Goal: Task Accomplishment & Management: Use online tool/utility

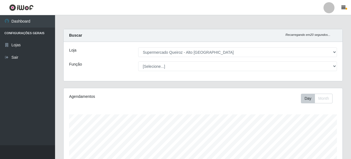
select select "496"
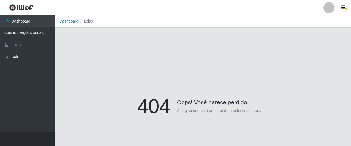
click at [69, 20] on link "Dashboard" at bounding box center [68, 21] width 19 height 4
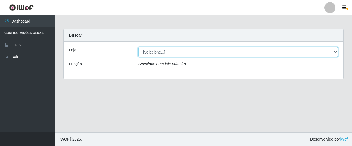
drag, startPoint x: 160, startPoint y: 54, endPoint x: 160, endPoint y: 49, distance: 5.0
click at [160, 49] on select "[Selecione...] Supermercado Queiroz - [GEOGRAPHIC_DATA]" at bounding box center [238, 52] width 200 height 10
select select "496"
click at [138, 47] on select "[Selecione...] Supermercado Queiroz - [GEOGRAPHIC_DATA]" at bounding box center [238, 52] width 200 height 10
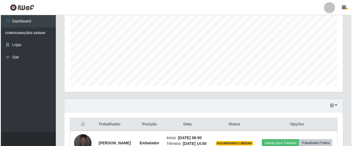
scroll to position [178, 0]
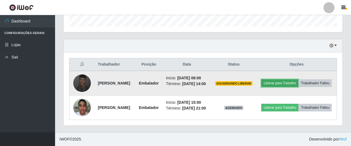
click at [298, 80] on button "Liberar para Trabalho" at bounding box center [279, 84] width 37 height 8
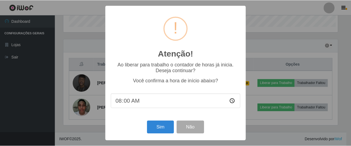
scroll to position [114, 275]
click at [168, 128] on button "Sim" at bounding box center [160, 127] width 27 height 13
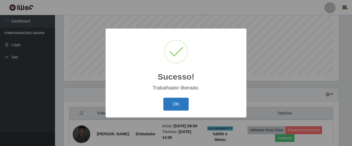
click at [178, 104] on button "OK" at bounding box center [176, 104] width 26 height 13
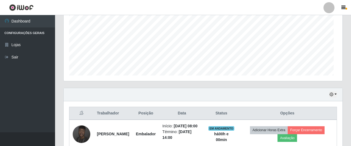
scroll to position [114, 279]
